Goal: Information Seeking & Learning: Check status

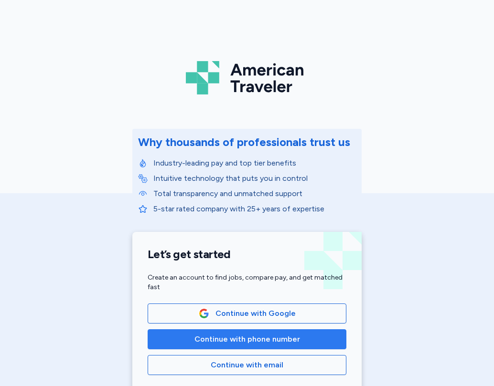
click at [244, 339] on span "Continue with phone number" at bounding box center [246, 339] width 105 height 11
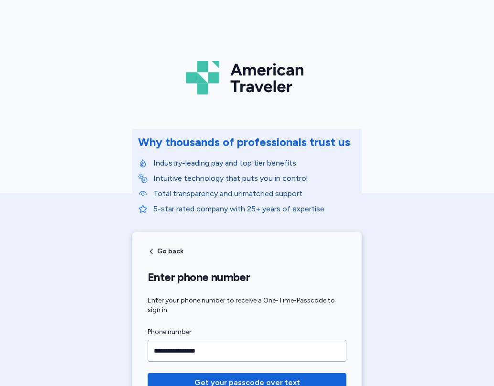
type input "**********"
click at [147, 373] on button "Get your passcode over text" at bounding box center [246, 382] width 199 height 19
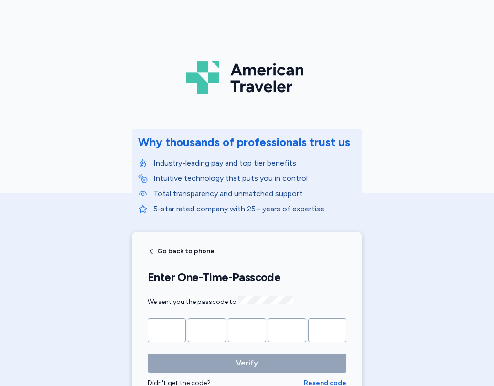
type input "*"
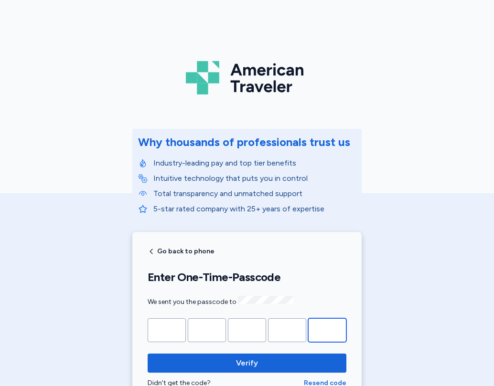
type input "*"
click at [147, 354] on button "Verify" at bounding box center [246, 363] width 199 height 19
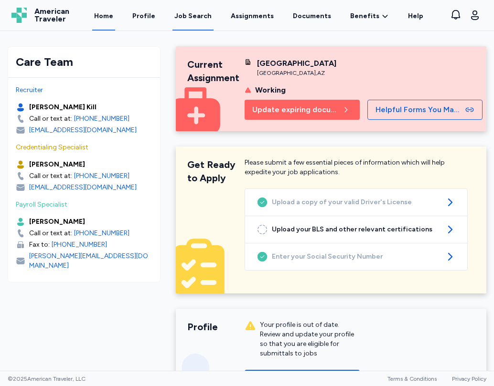
click at [195, 20] on div "Job Search" at bounding box center [192, 16] width 37 height 10
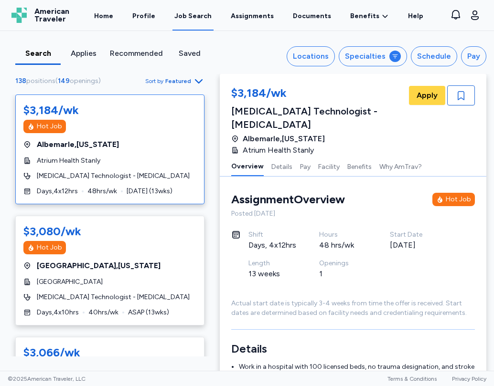
click at [196, 80] on icon "button" at bounding box center [199, 81] width 8 height 4
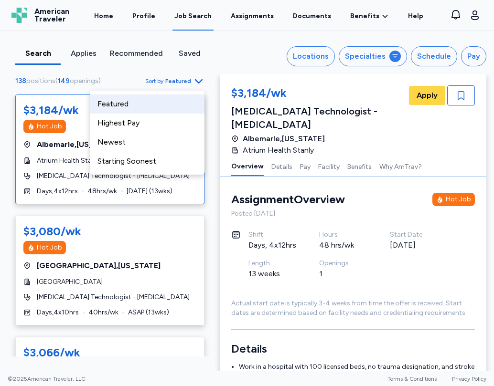
click at [9, 39] on div "Search Applies Recommended Saved Locations Specialties Schedule Pay 138 positio…" at bounding box center [247, 52] width 494 height 43
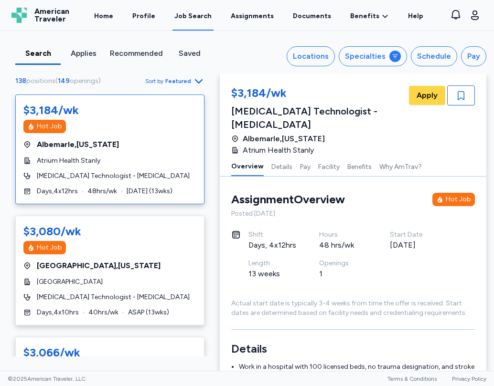
click at [194, 79] on icon "button" at bounding box center [198, 80] width 11 height 11
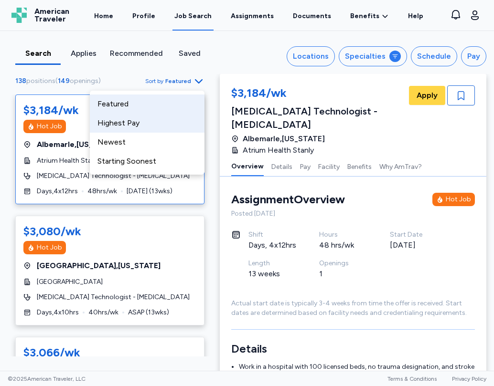
click at [130, 122] on div "Highest Pay" at bounding box center [147, 123] width 115 height 19
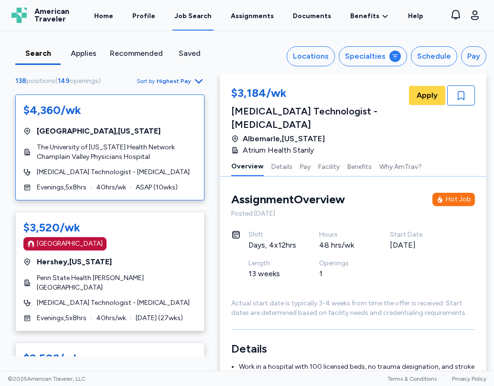
click at [103, 144] on span "The University of [US_STATE] Health Network Champlain Valley Physicians Hospital" at bounding box center [116, 152] width 159 height 19
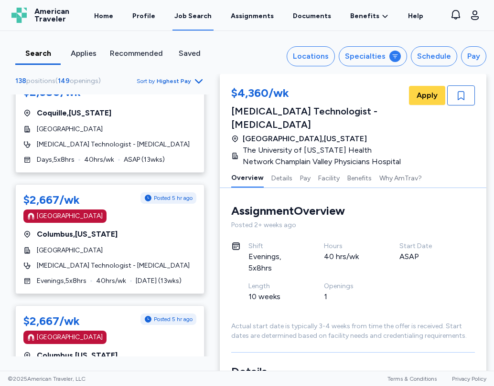
scroll to position [5500, 0]
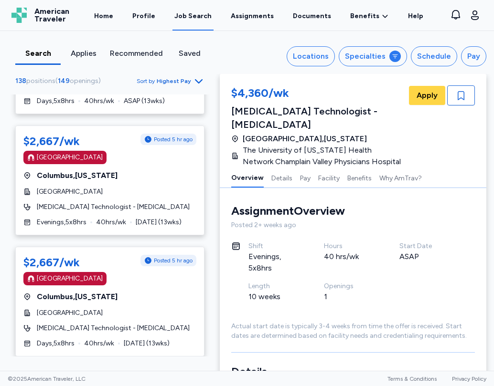
click at [193, 368] on icon "Go to next 50 jobs" at bounding box center [198, 373] width 11 height 11
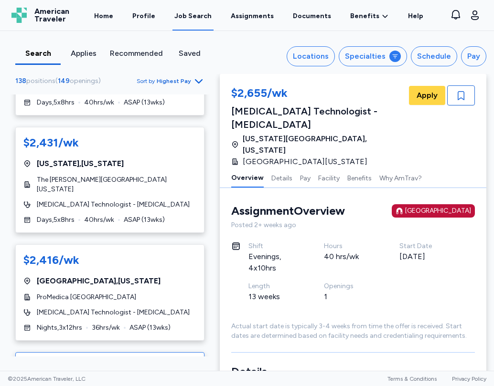
scroll to position [3198, 0]
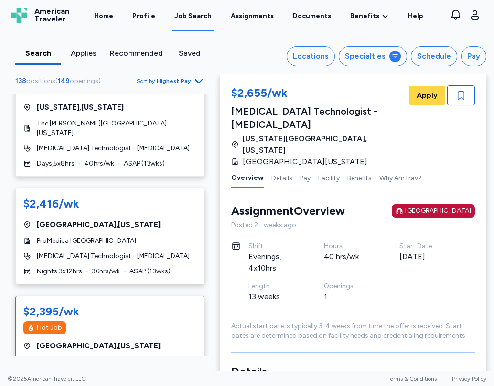
click at [131, 358] on div "[GEOGRAPHIC_DATA]" at bounding box center [109, 363] width 173 height 10
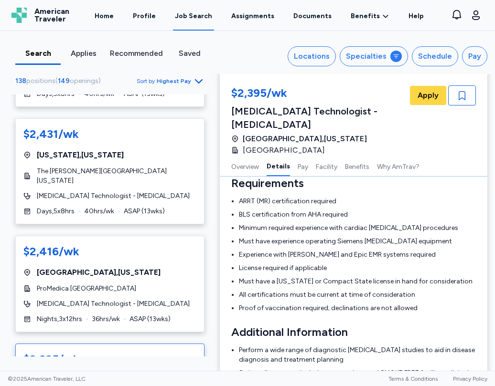
scroll to position [3198, 0]
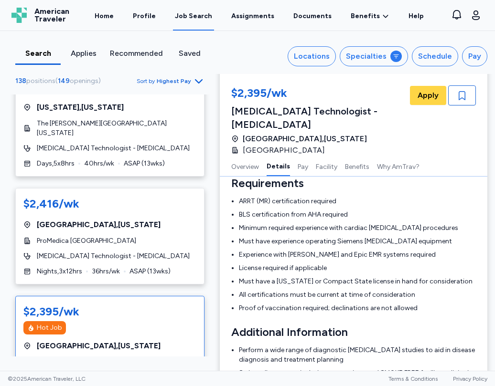
click at [134, 358] on div "[GEOGRAPHIC_DATA]" at bounding box center [109, 363] width 173 height 10
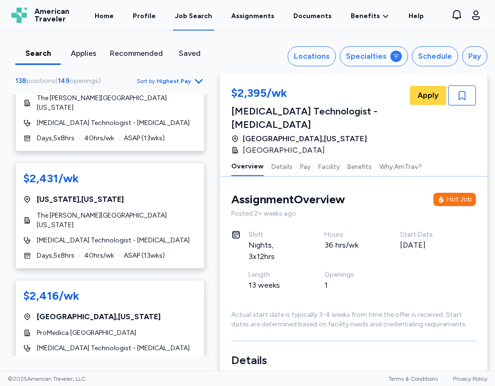
scroll to position [3055, 0]
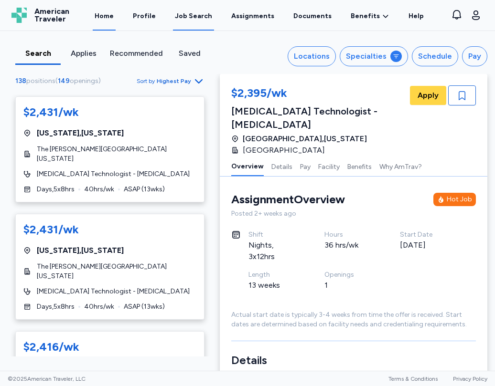
click at [110, 14] on link "Home" at bounding box center [104, 16] width 23 height 30
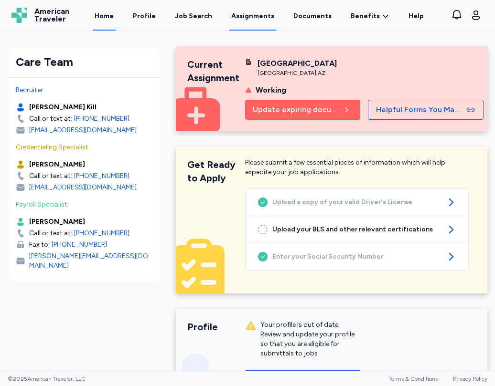
click at [250, 11] on link "Assignments" at bounding box center [252, 16] width 47 height 30
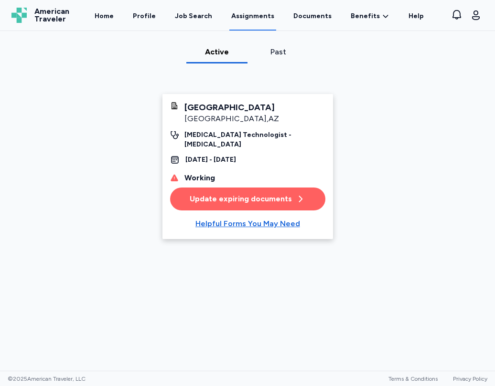
click at [265, 317] on div "Active Past [GEOGRAPHIC_DATA] [GEOGRAPHIC_DATA] , [GEOGRAPHIC_DATA] [MEDICAL_DA…" at bounding box center [247, 224] width 495 height 356
